Goal: Transaction & Acquisition: Purchase product/service

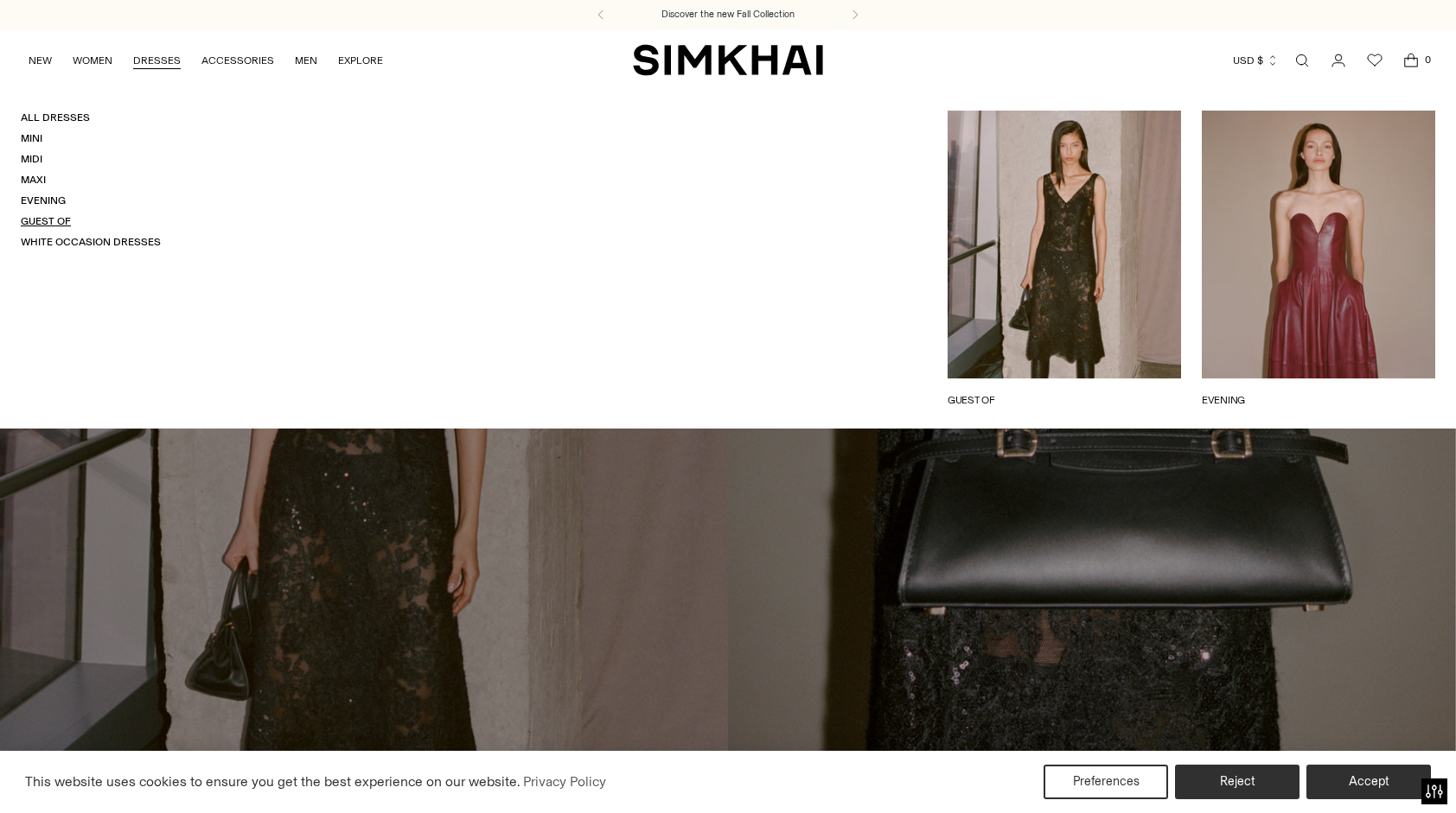
click at [56, 220] on link "Guest Of" at bounding box center [46, 221] width 50 height 12
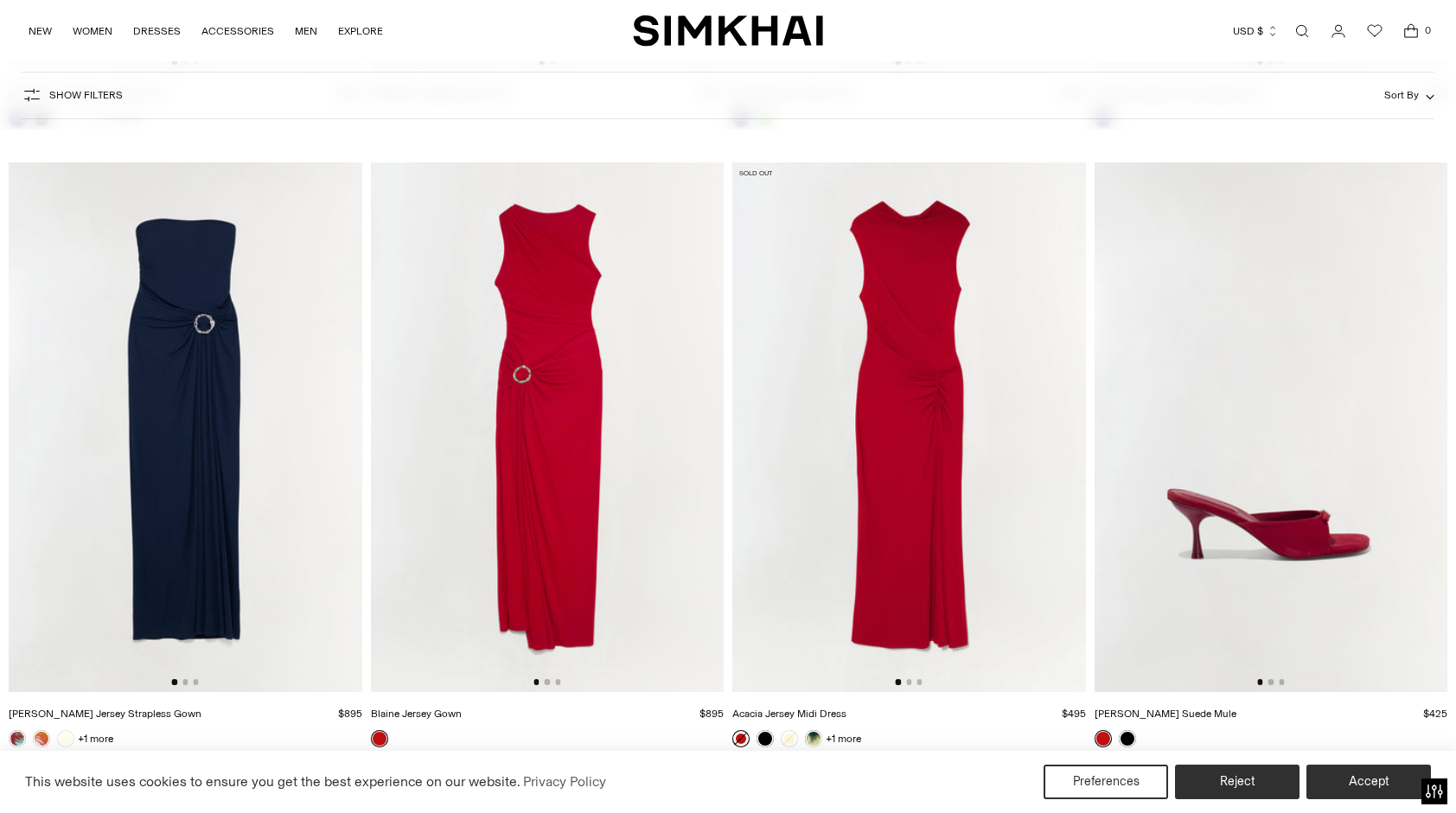
scroll to position [12015, 0]
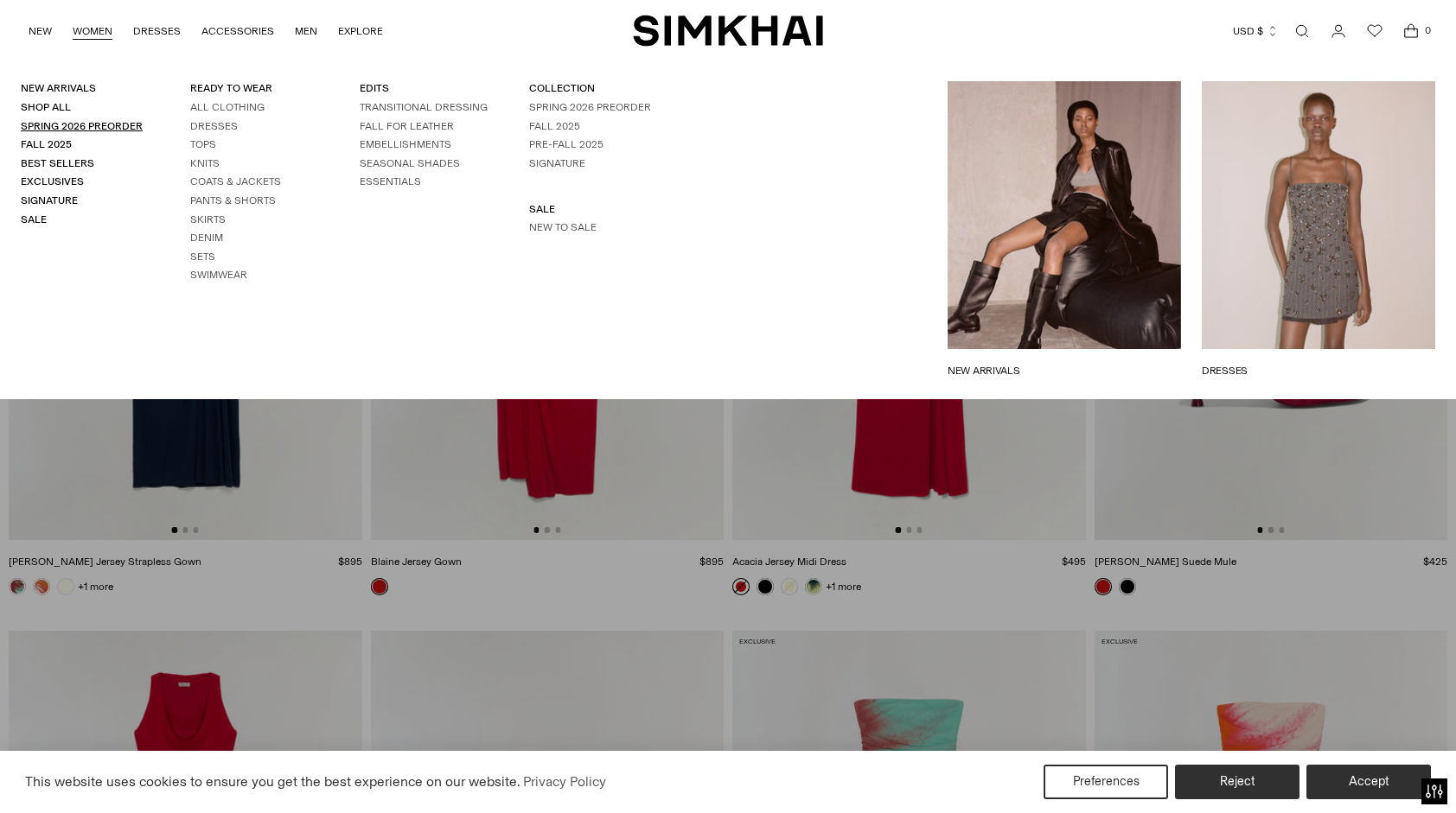
click at [98, 123] on link "Spring 2026 Preorder" at bounding box center [82, 126] width 122 height 12
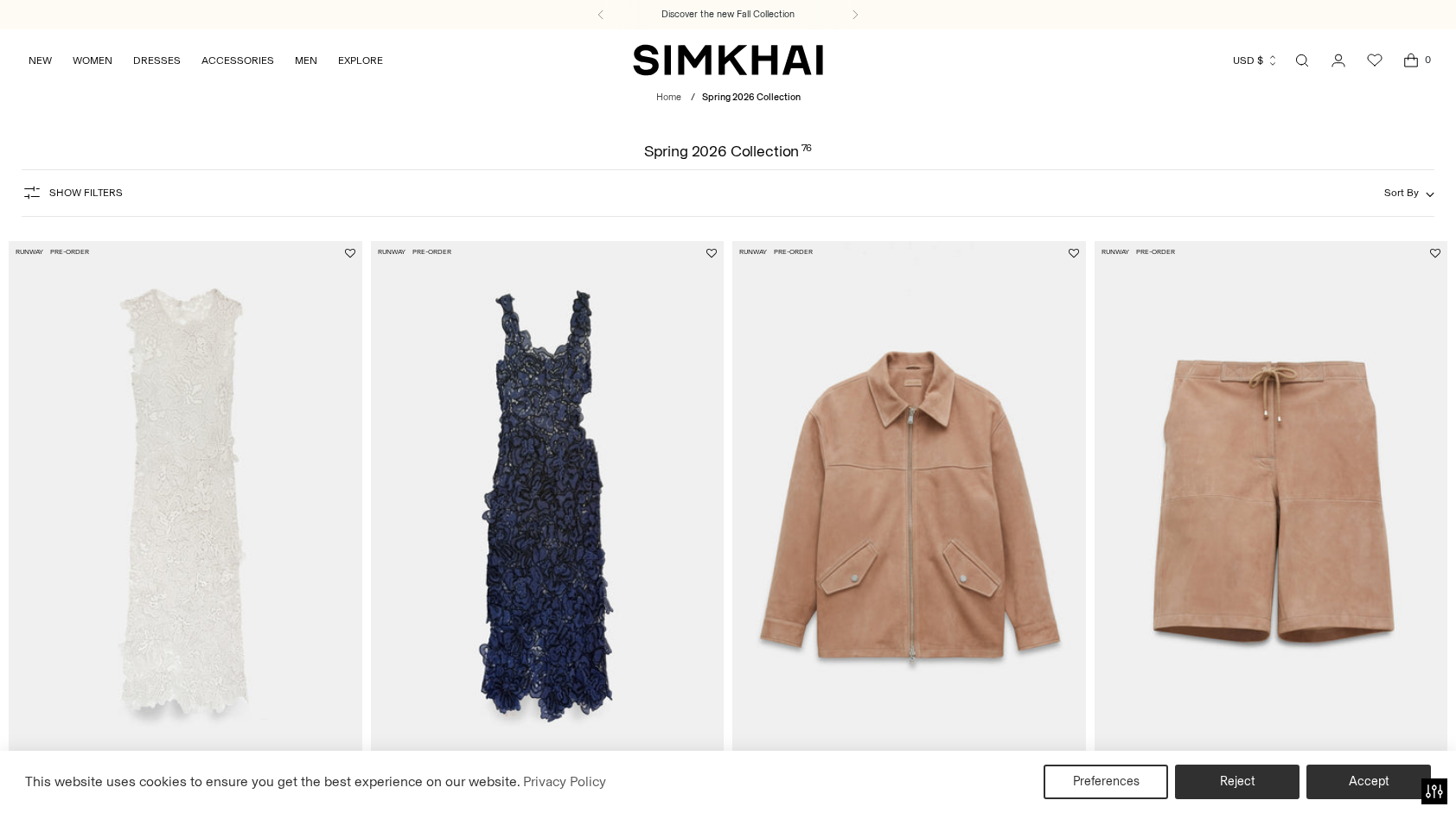
click at [78, 192] on span "Show Filters" at bounding box center [86, 192] width 73 height 12
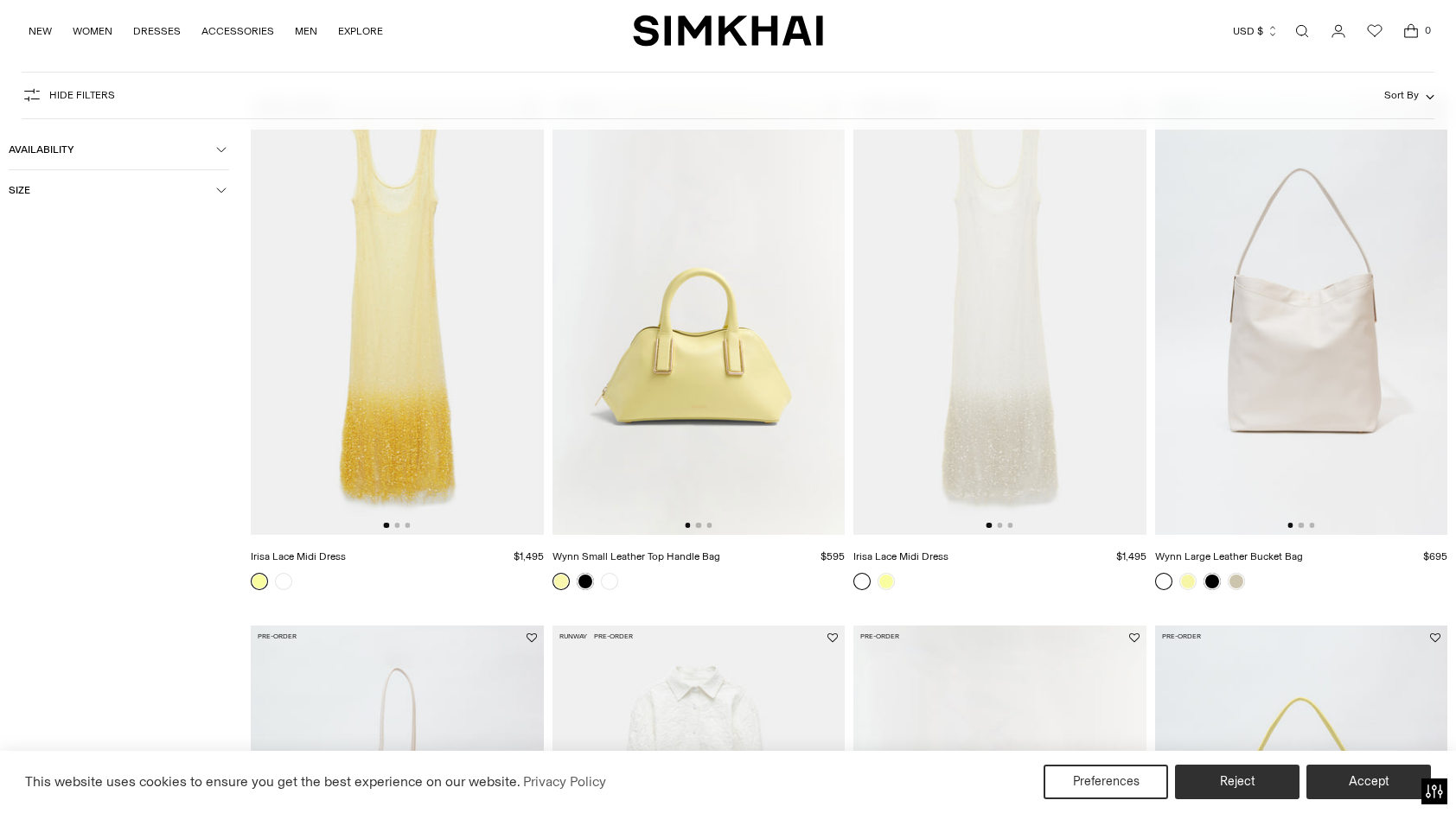
scroll to position [1172, 0]
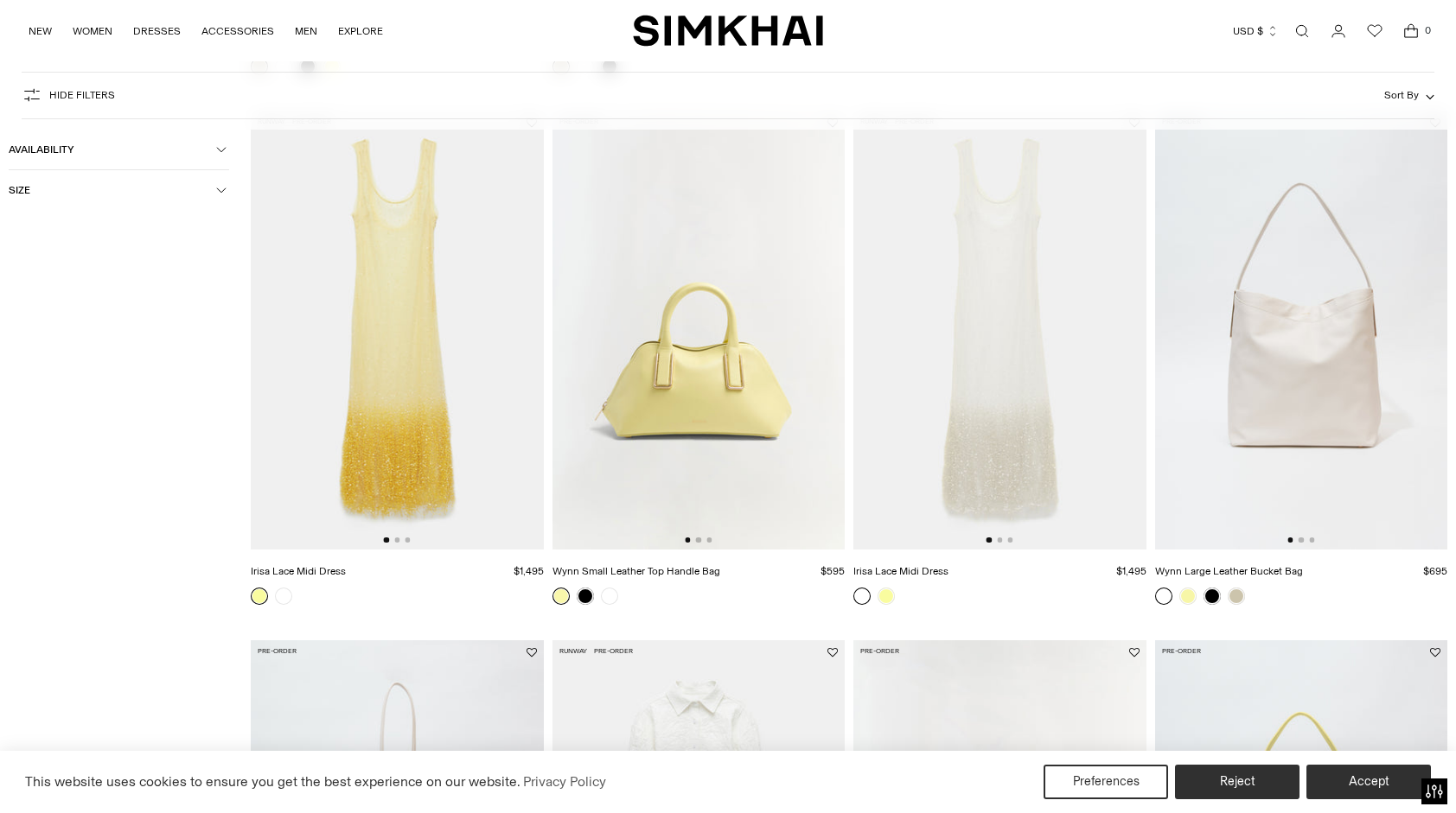
click at [389, 386] on img at bounding box center [397, 329] width 293 height 439
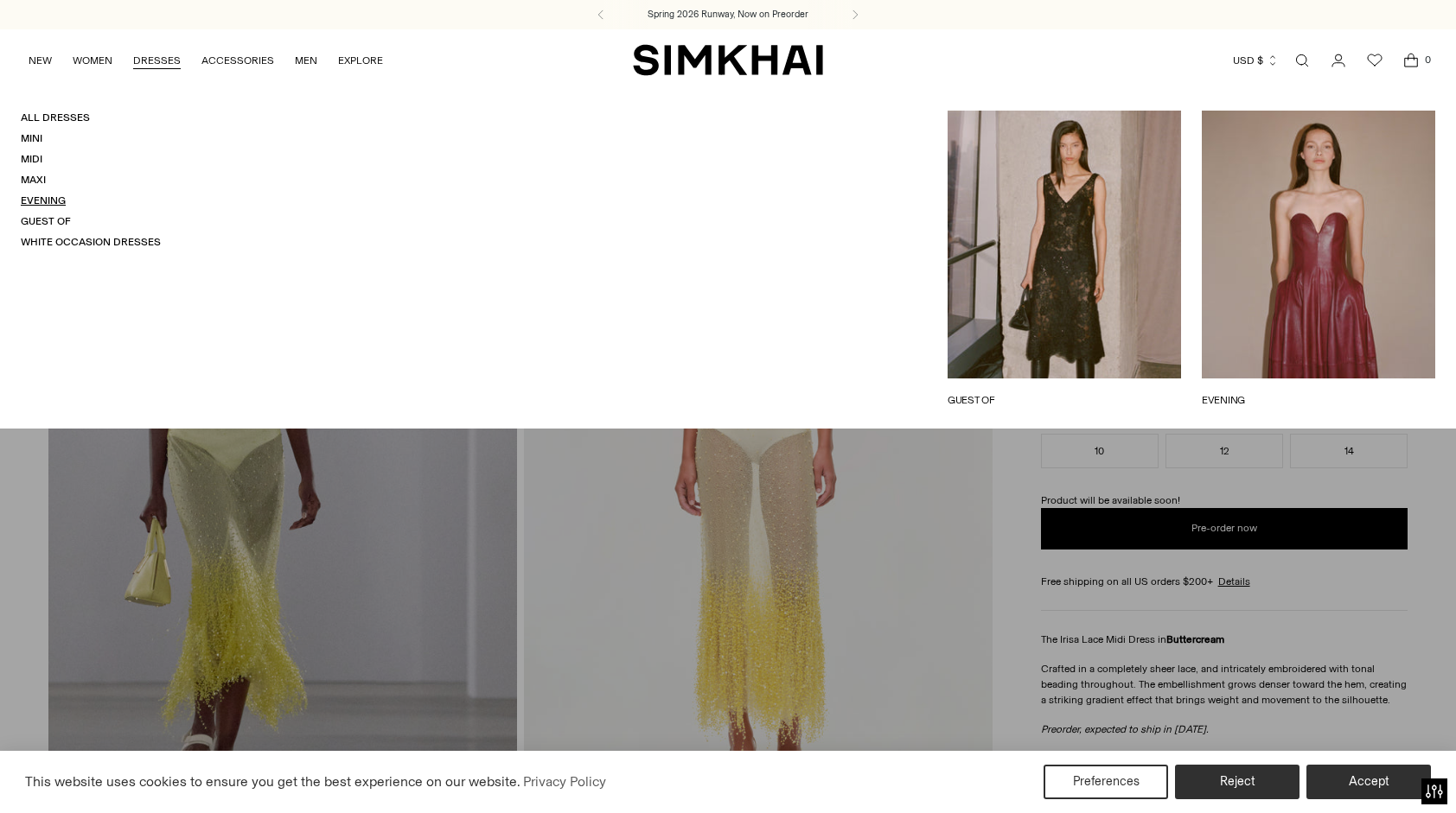
click at [47, 197] on link "Evening" at bounding box center [43, 200] width 45 height 12
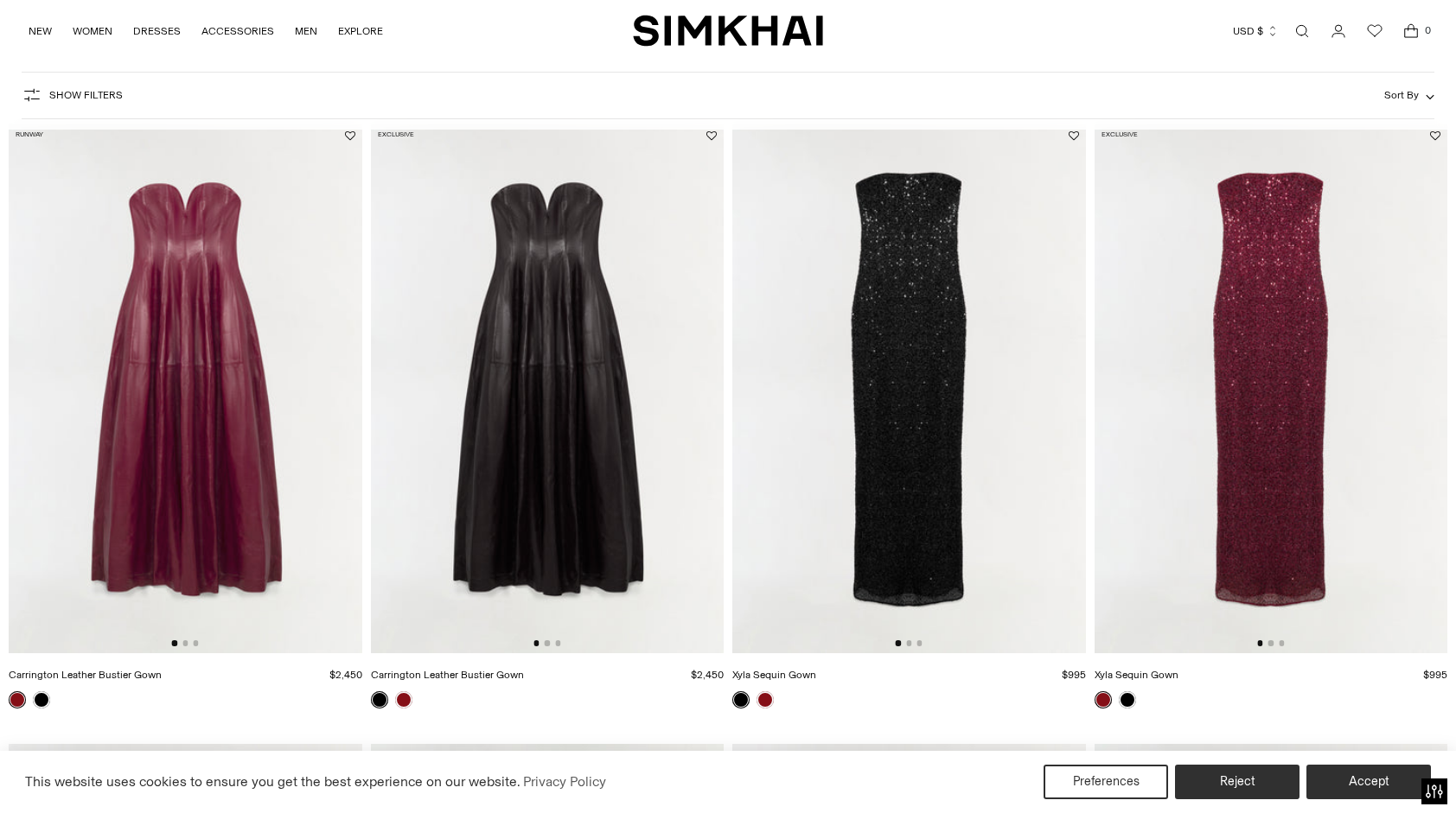
scroll to position [150, 0]
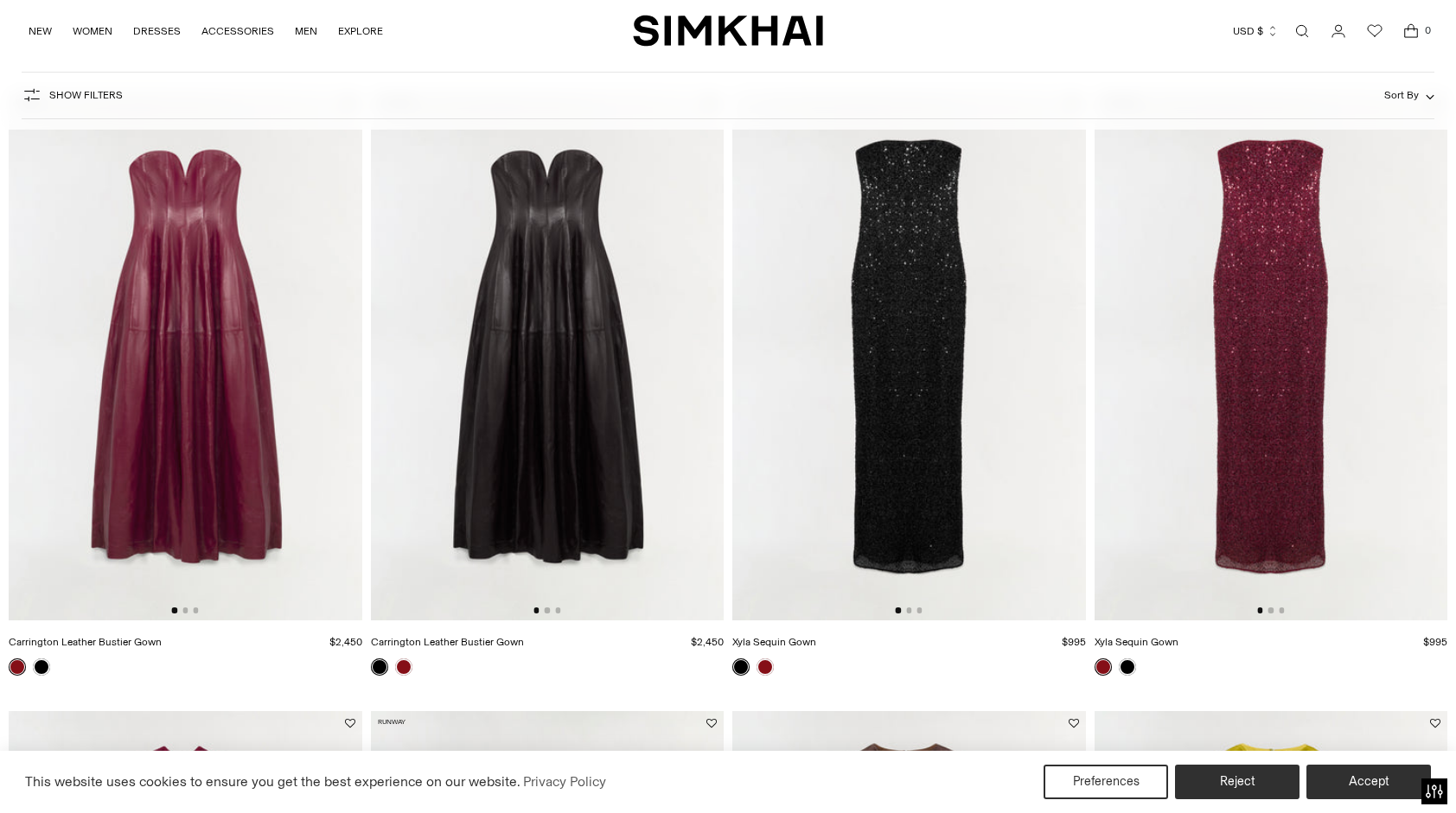
click at [920, 345] on img at bounding box center [908, 355] width 353 height 529
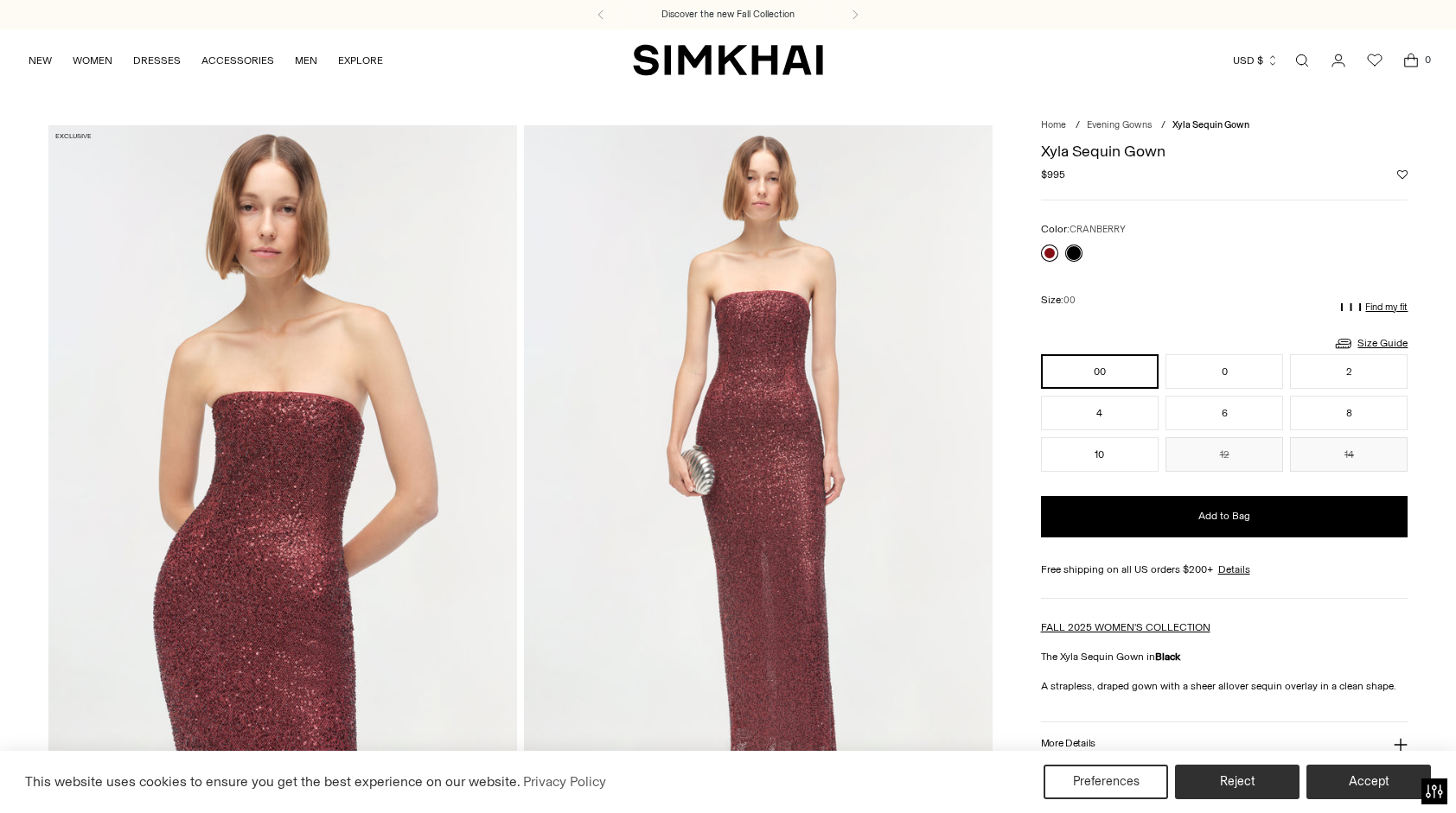
click at [1048, 250] on link at bounding box center [1049, 253] width 17 height 17
click at [752, 506] on img at bounding box center [758, 477] width 469 height 703
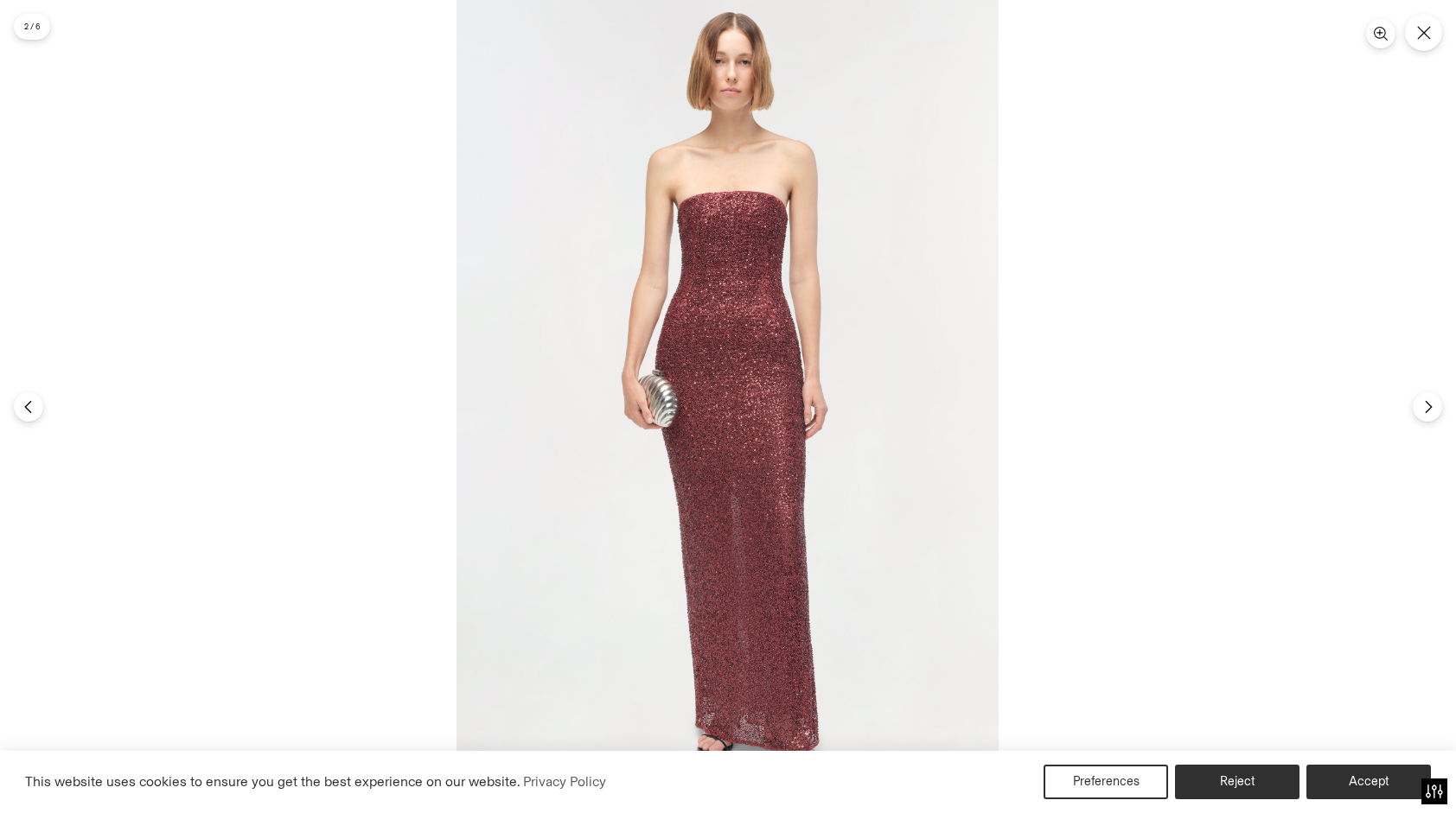
click at [744, 422] on img at bounding box center [727, 406] width 542 height 813
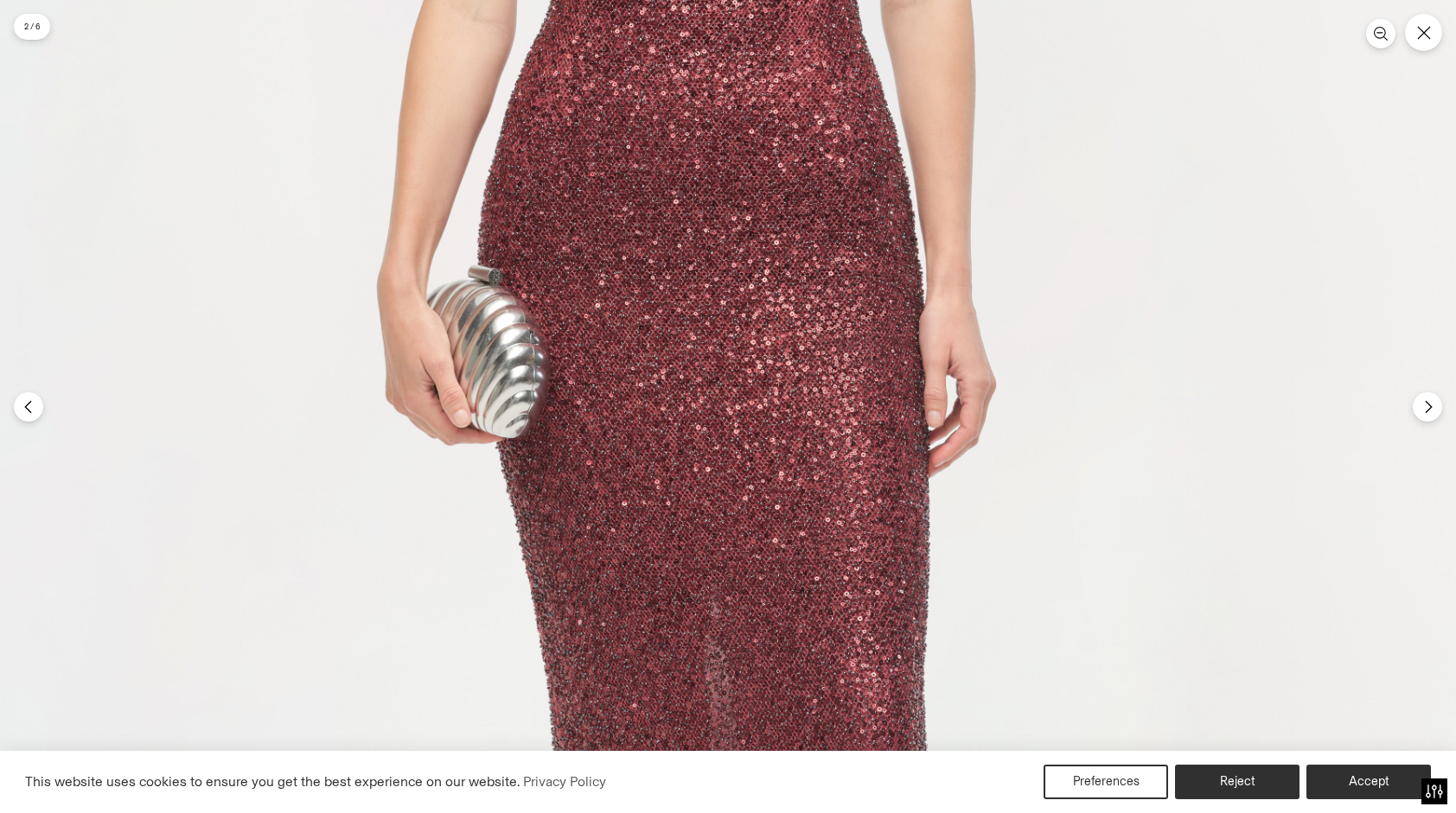
click at [715, 312] on img at bounding box center [695, 376] width 1626 height 2440
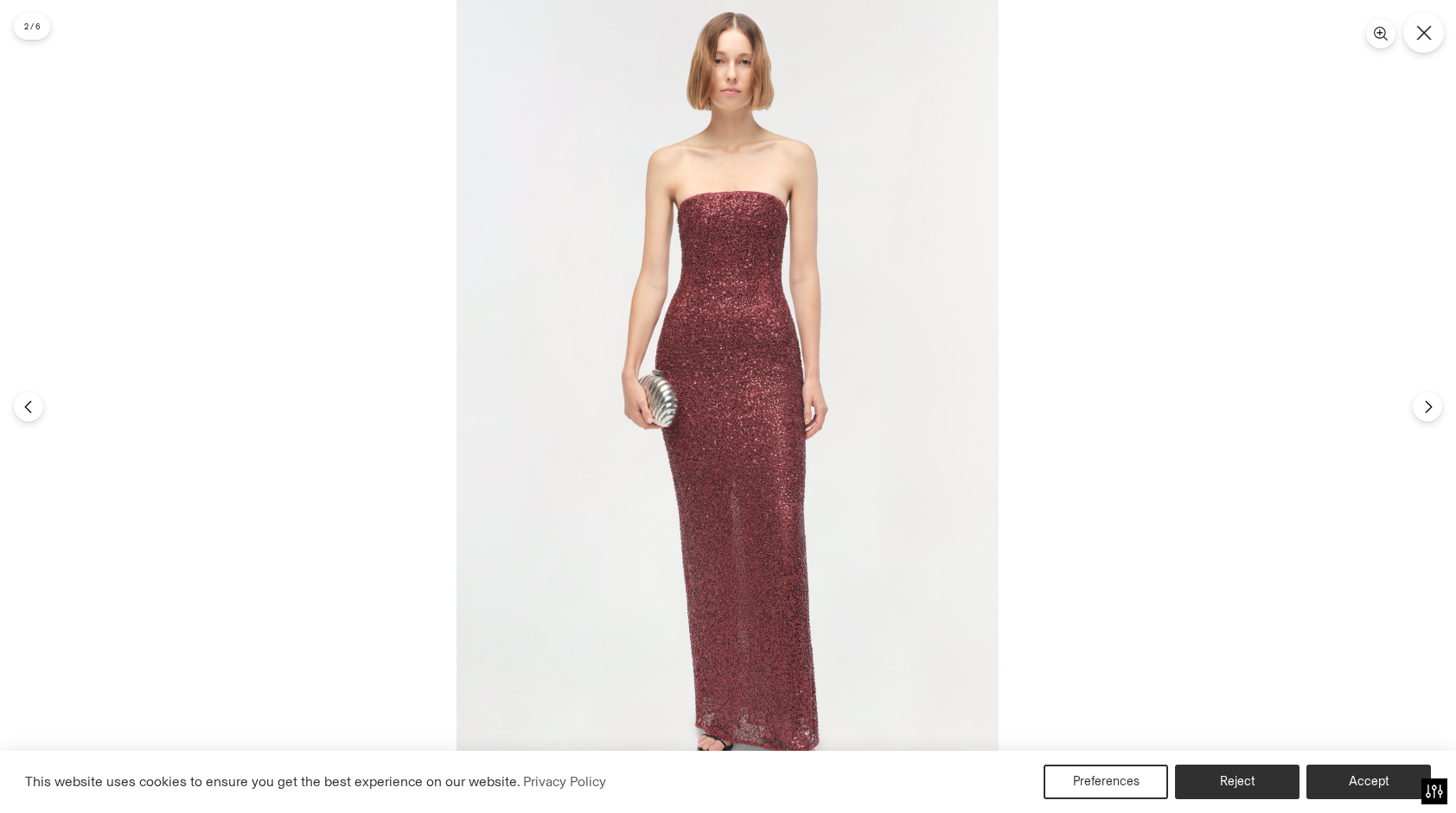
click at [1421, 30] on icon "Close" at bounding box center [1423, 31] width 14 height 14
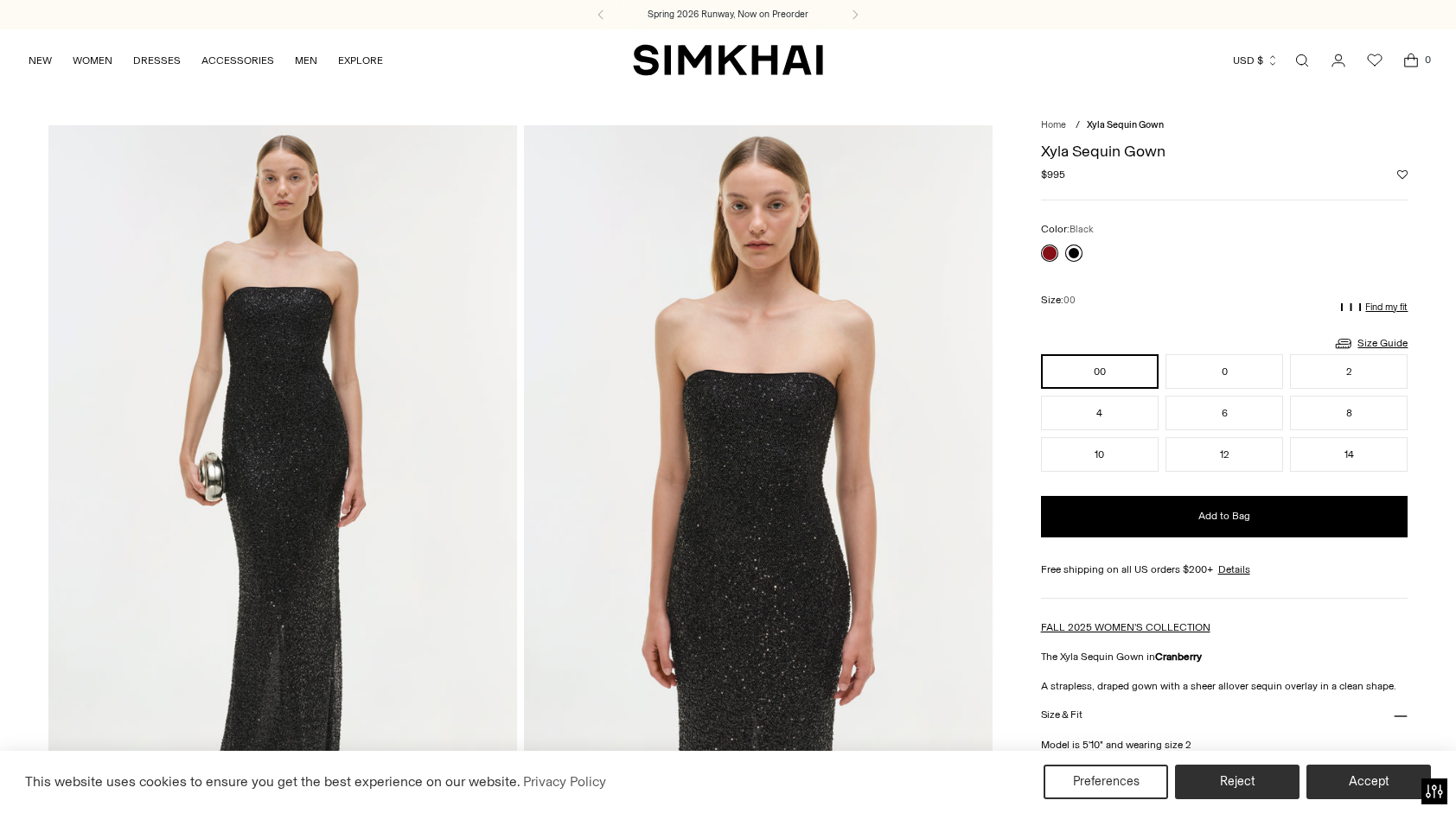
click at [1072, 256] on link at bounding box center [1073, 253] width 17 height 17
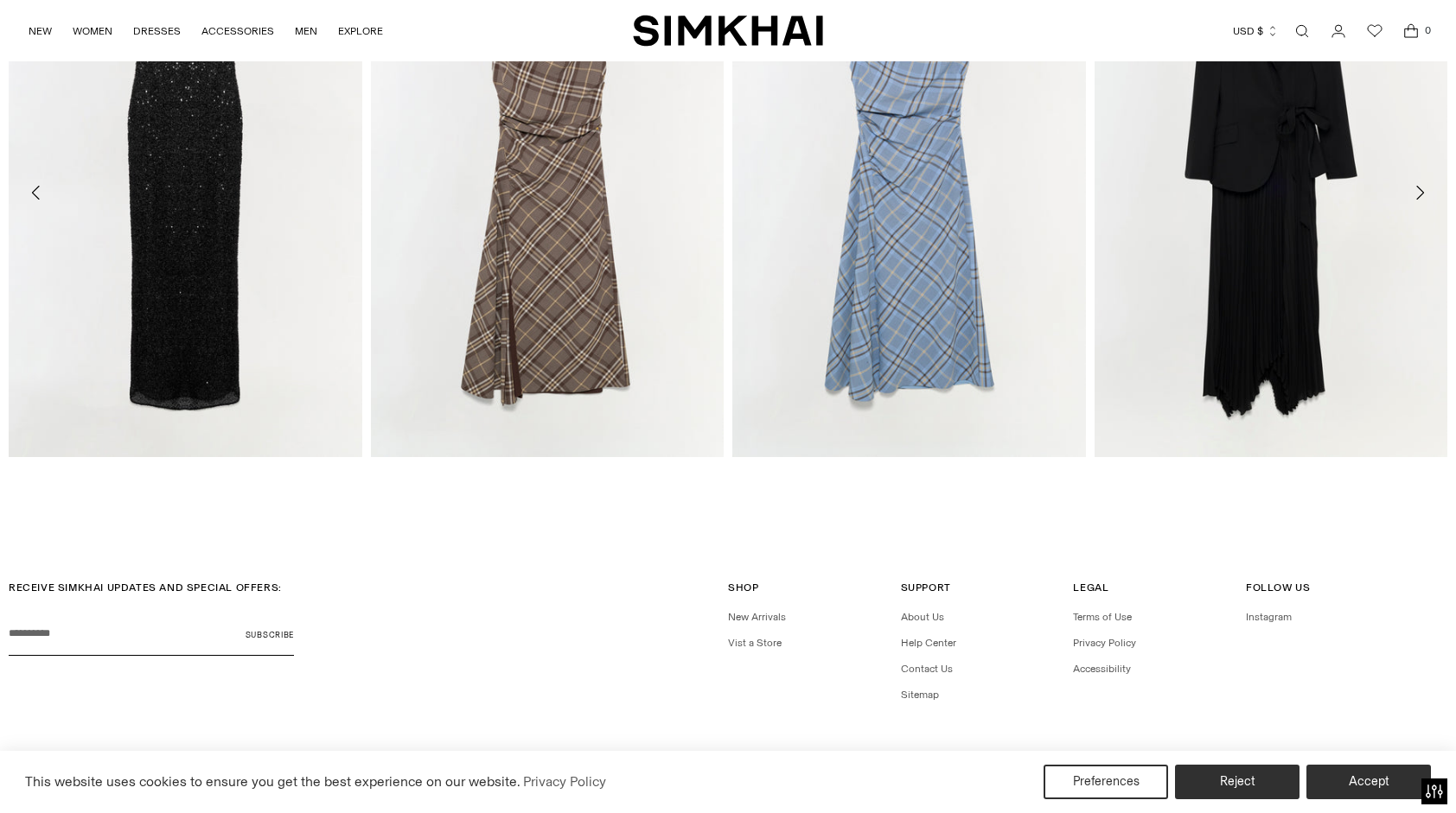
scroll to position [3092, 0]
